Goal: Information Seeking & Learning: Stay updated

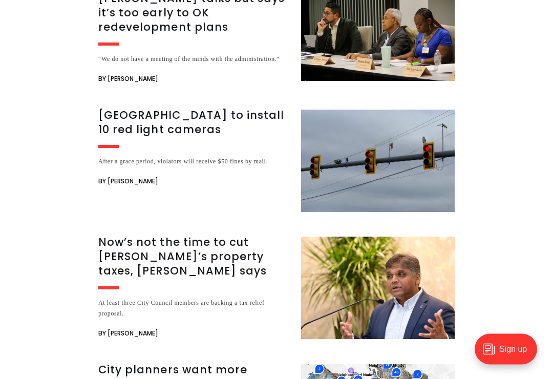
scroll to position [3238, 0]
click at [227, 108] on h3 "[GEOGRAPHIC_DATA] to install 10 red light cameras" at bounding box center [193, 122] width 190 height 29
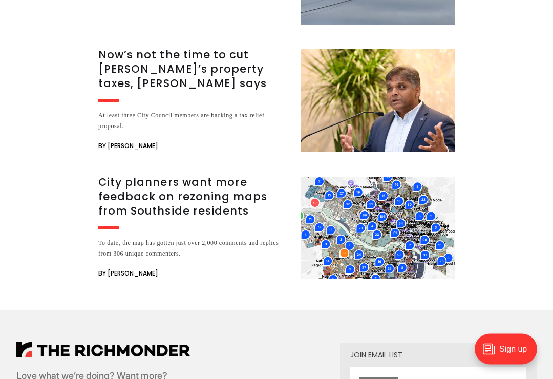
scroll to position [3426, 0]
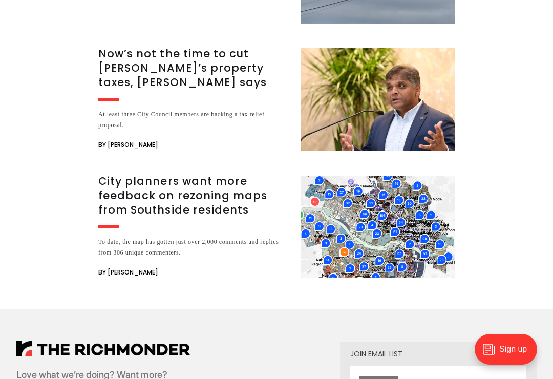
click at [202, 178] on h3 "City planners want more feedback on rezoning maps from Southside residents" at bounding box center [193, 195] width 190 height 43
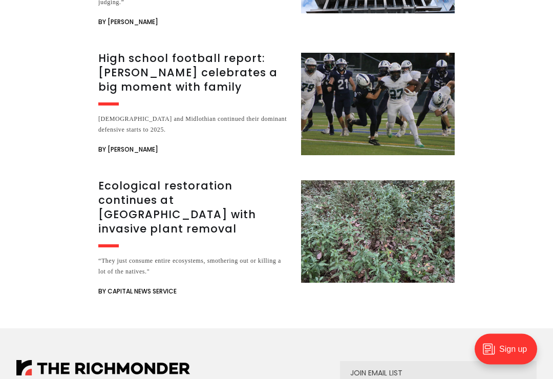
scroll to position [1754, 0]
click at [193, 209] on h3 "Ecological restoration continues at Chapel Island with invasive plant removal" at bounding box center [193, 207] width 190 height 57
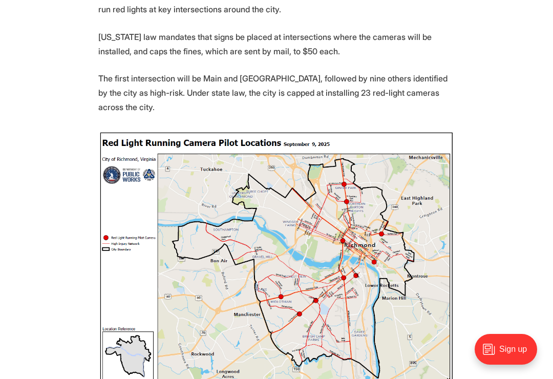
scroll to position [402, 0]
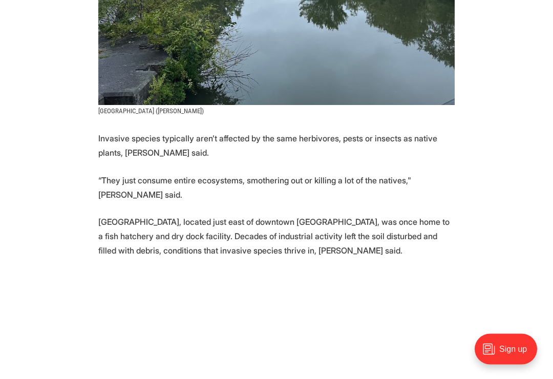
scroll to position [808, 0]
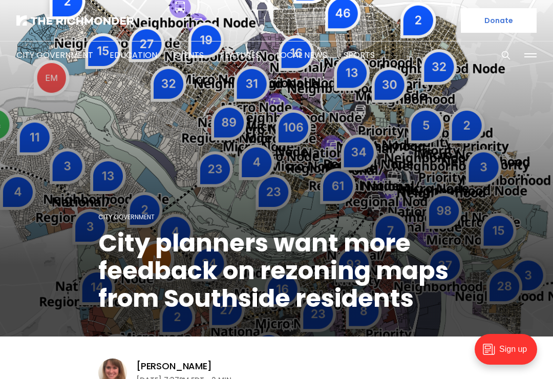
click at [68, 169] on figcaption "City Government City planners want more feedback on rezoning maps from Southsid…" at bounding box center [276, 169] width 553 height 334
